Goal: Task Accomplishment & Management: Use online tool/utility

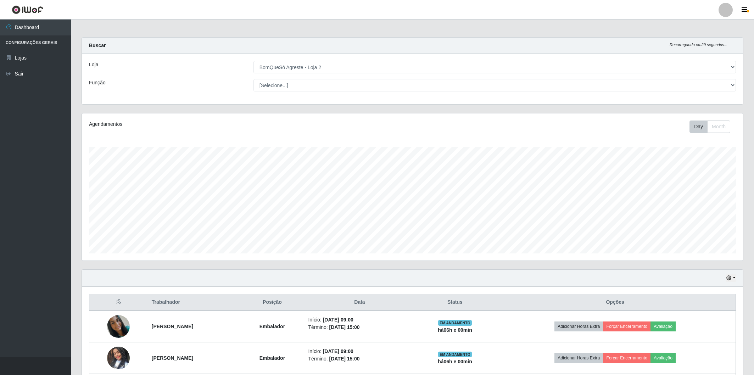
select select "214"
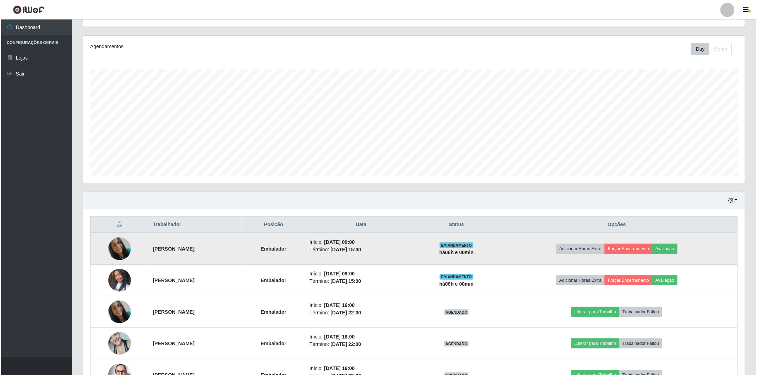
scroll to position [147, 661]
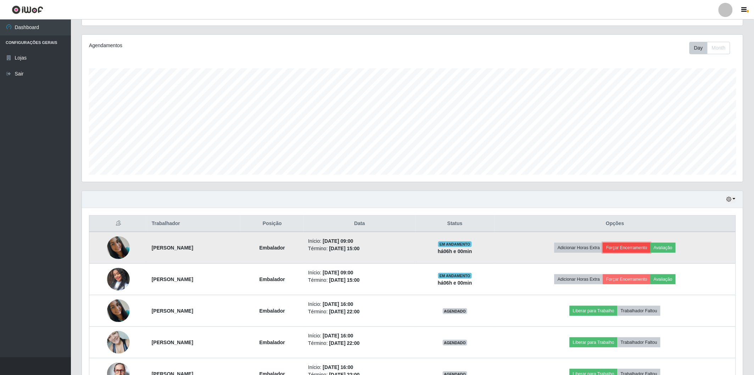
click at [644, 248] on button "Forçar Encerramento" at bounding box center [627, 248] width 48 height 10
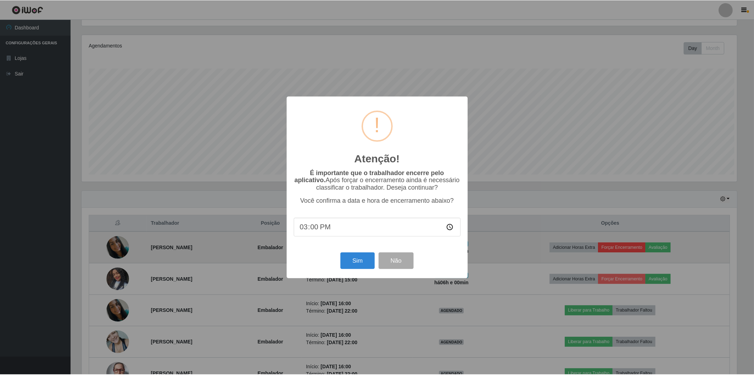
scroll to position [147, 657]
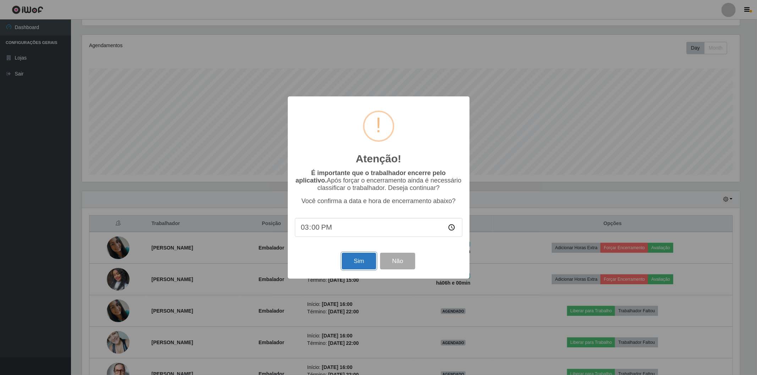
click at [359, 261] on button "Sim" at bounding box center [359, 261] width 34 height 17
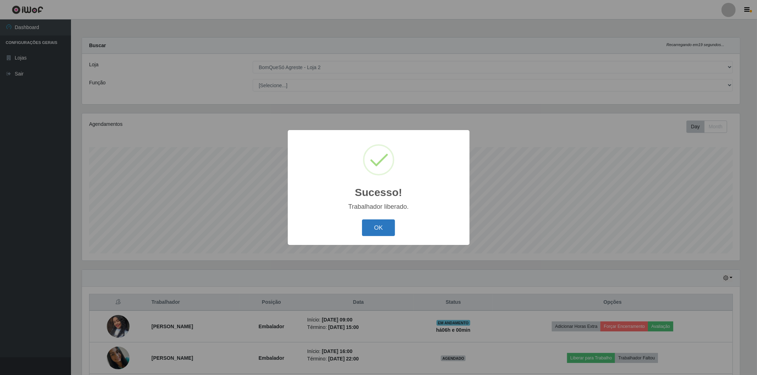
click at [386, 228] on button "OK" at bounding box center [378, 228] width 33 height 17
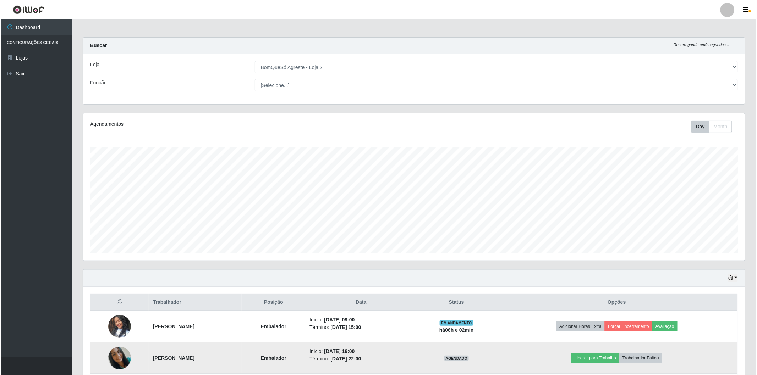
scroll to position [96, 0]
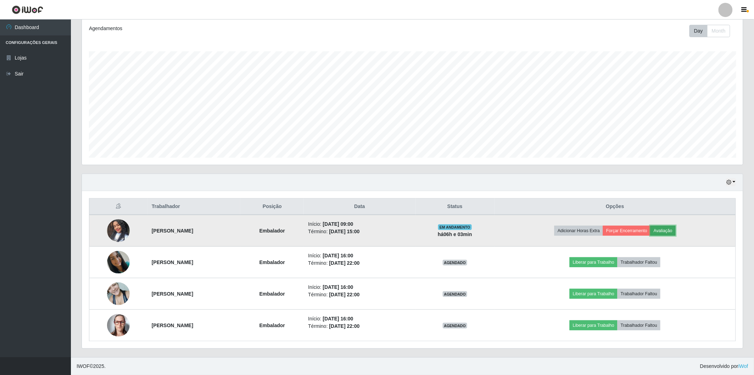
click at [676, 231] on button "Avaliação" at bounding box center [663, 231] width 25 height 10
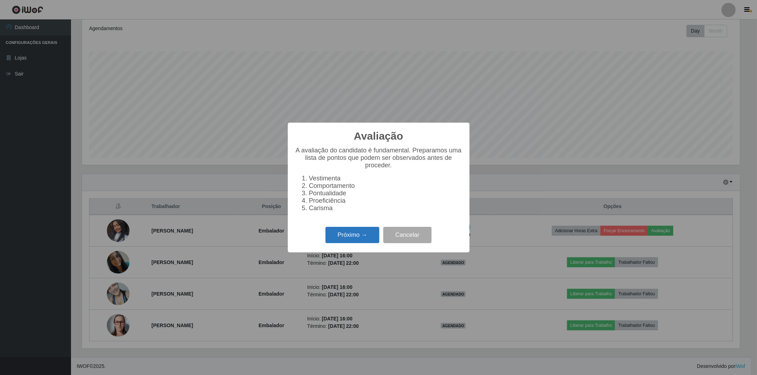
click at [344, 238] on button "Próximo →" at bounding box center [352, 235] width 54 height 17
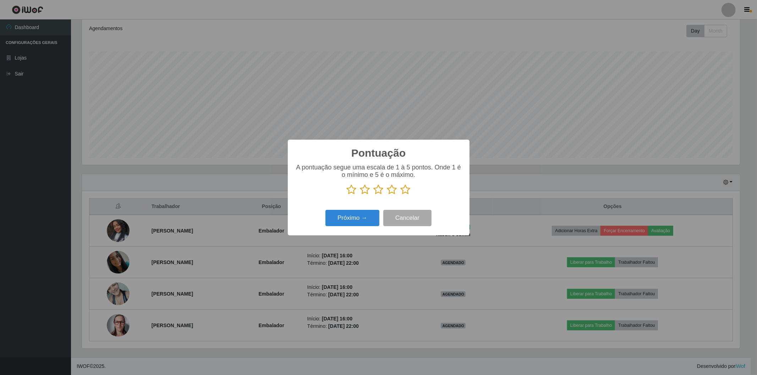
scroll to position [354529, 354018]
click at [405, 193] on icon at bounding box center [405, 189] width 10 height 11
click at [400, 195] on input "radio" at bounding box center [400, 195] width 0 height 0
click at [353, 216] on button "Próximo →" at bounding box center [352, 218] width 54 height 17
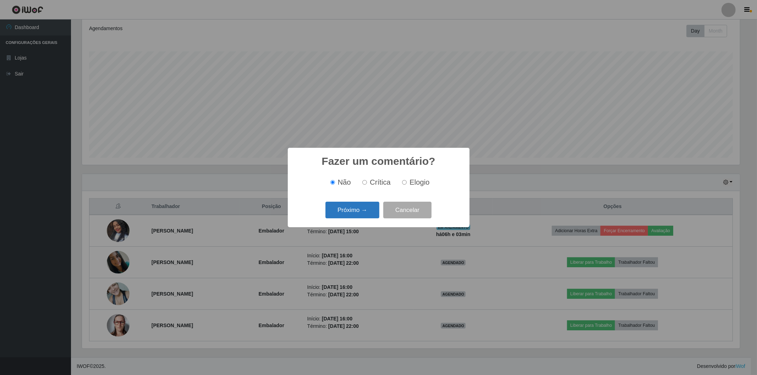
click at [352, 214] on button "Próximo →" at bounding box center [352, 210] width 54 height 17
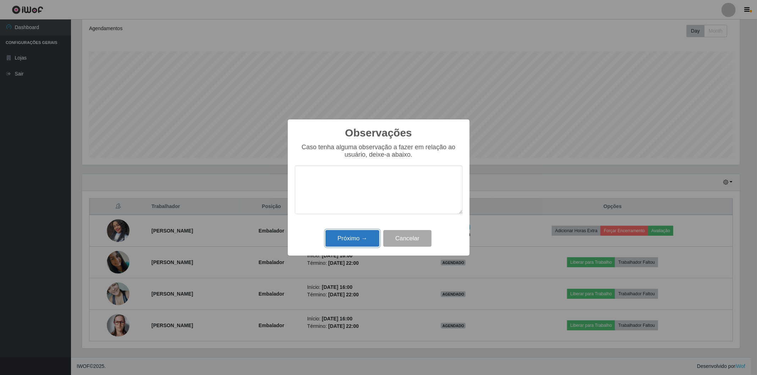
click at [354, 236] on button "Próximo →" at bounding box center [352, 238] width 54 height 17
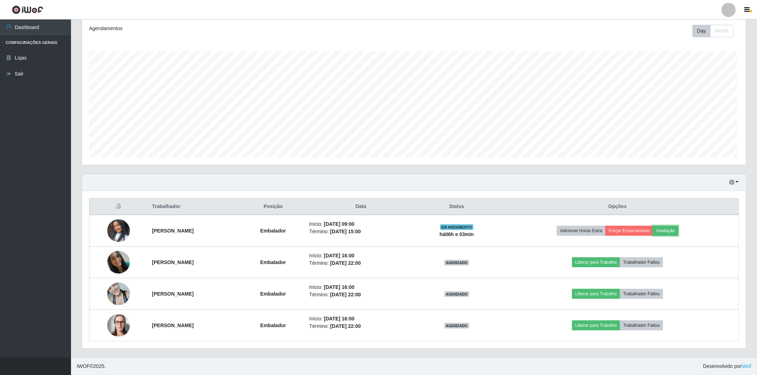
scroll to position [147, 661]
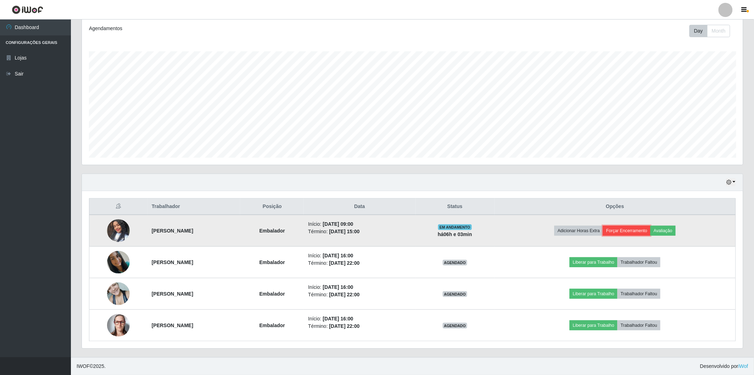
click at [627, 228] on button "Forçar Encerramento" at bounding box center [627, 231] width 48 height 10
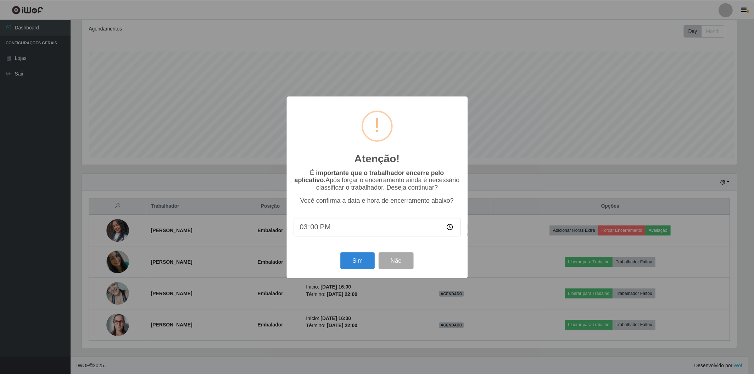
scroll to position [147, 657]
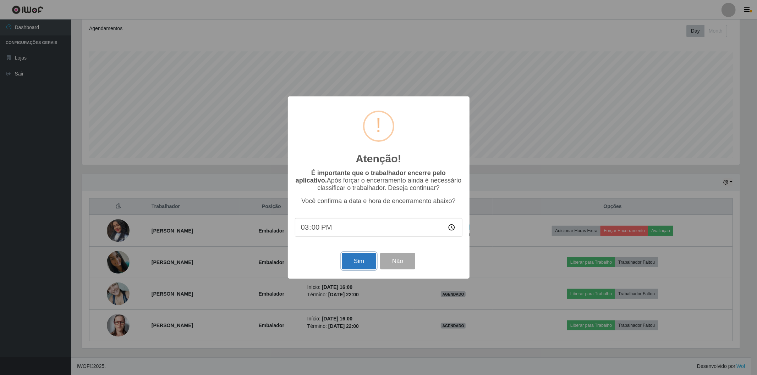
click at [347, 264] on button "Sim" at bounding box center [359, 261] width 34 height 17
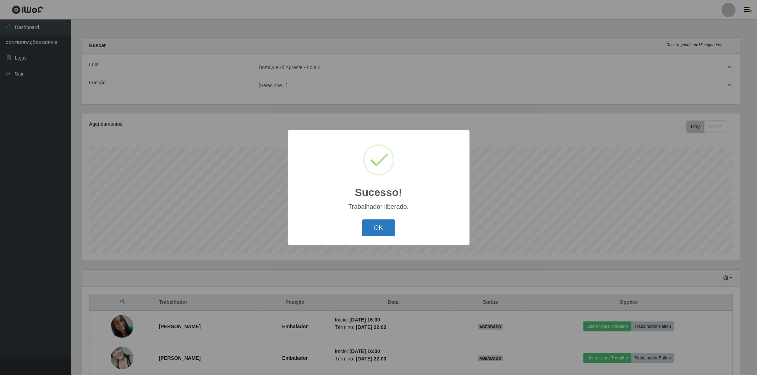
click at [381, 232] on button "OK" at bounding box center [378, 228] width 33 height 17
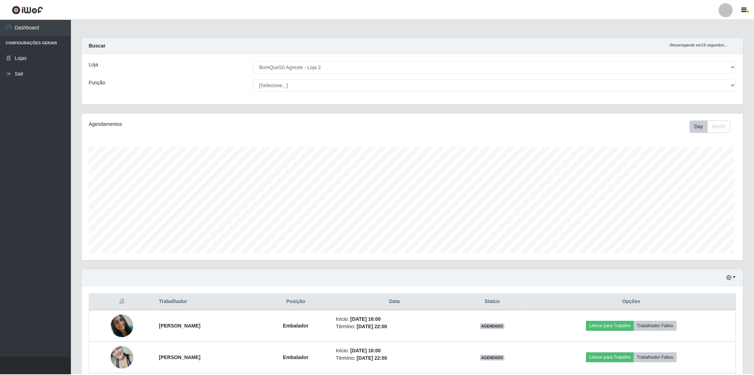
scroll to position [147, 661]
